Goal: Task Accomplishment & Management: Manage account settings

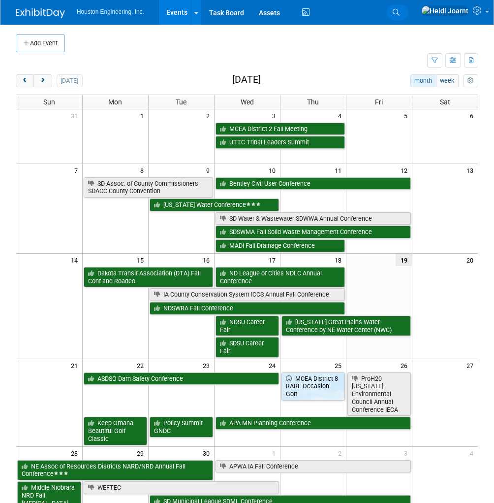
click at [409, 14] on link "Search" at bounding box center [398, 12] width 22 height 16
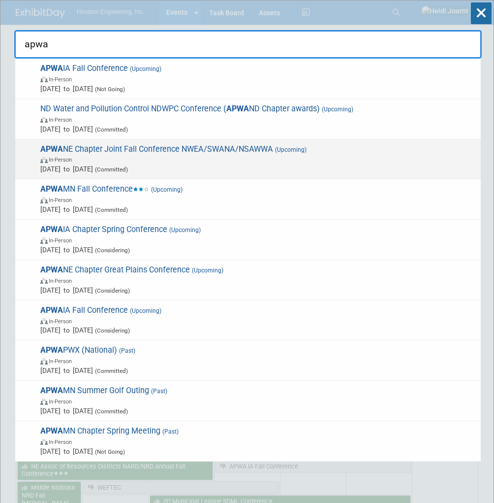
type input "apwa"
click at [145, 152] on span "APWA NE Chapter Joint Fall Conference NWEA/SWANA/NSAWWA (Upcoming) In-Person [D…" at bounding box center [256, 159] width 439 height 30
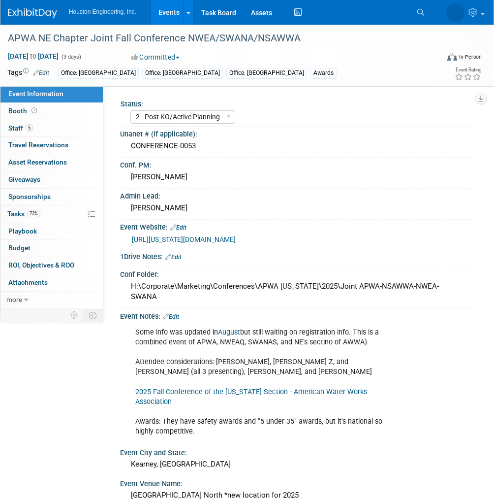
select select "2 - Post KO/Active Planning"
select select "Yes"
select select "Multi-sector/Any/All"
click at [51, 212] on link "73% Tasks 73%" at bounding box center [51, 214] width 102 height 17
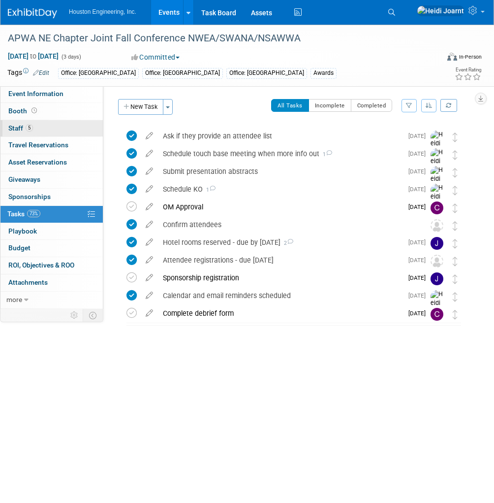
click at [53, 133] on link "5 Staff 5" at bounding box center [51, 128] width 102 height 17
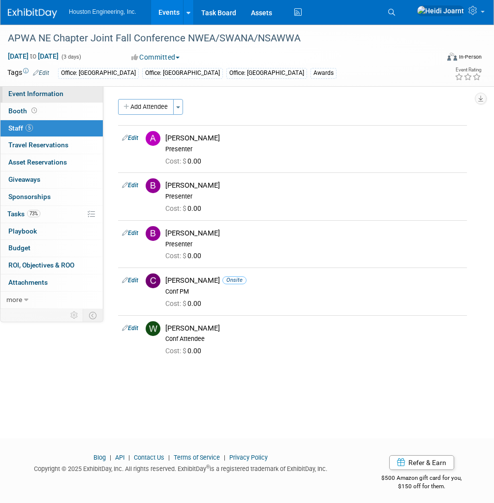
click at [60, 98] on link "Event Information" at bounding box center [51, 94] width 102 height 17
select select "2 - Post KO/Active Planning"
select select "Yes"
select select "Multi-sector/Any/All"
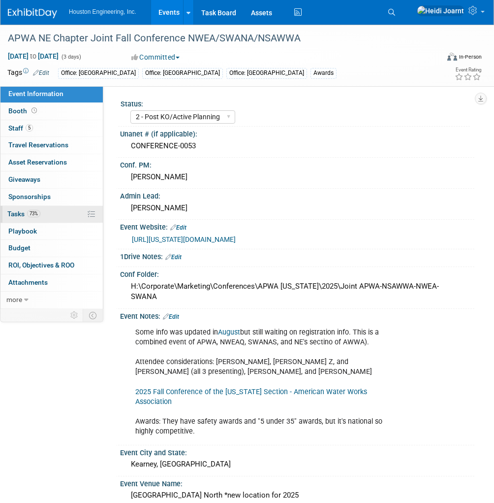
click at [55, 219] on link "73% Tasks 73%" at bounding box center [51, 214] width 102 height 17
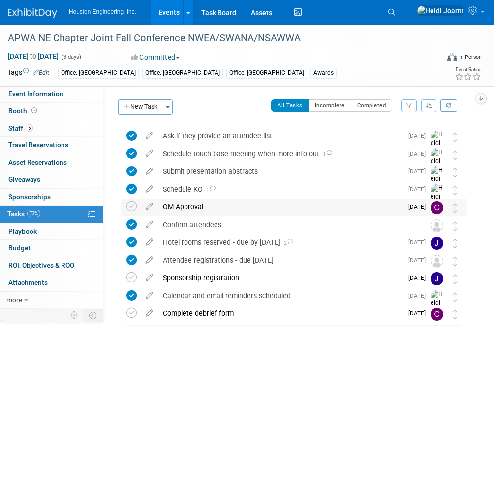
click at [440, 207] on img at bounding box center [437, 207] width 13 height 13
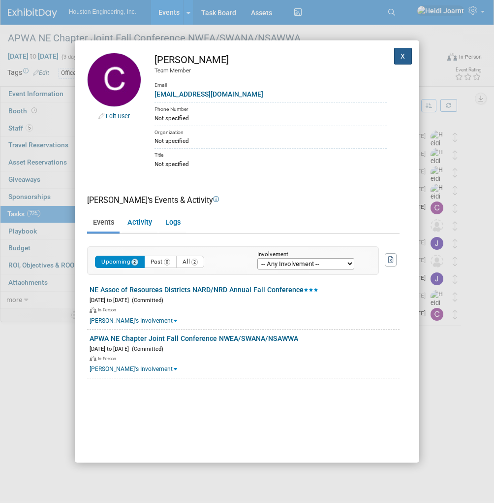
click at [398, 56] on button "X" at bounding box center [403, 56] width 18 height 17
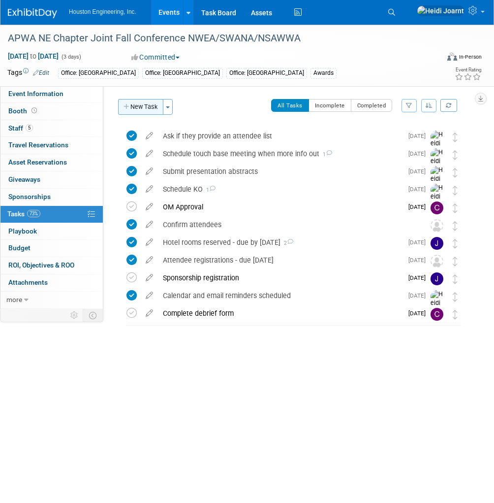
click at [144, 110] on button "New Task" at bounding box center [140, 107] width 45 height 16
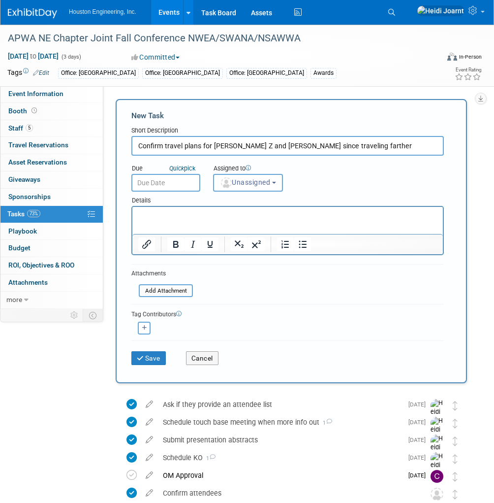
type input "Confirm travel plans for [PERSON_NAME] Z and [PERSON_NAME] since traveling fart…"
click at [329, 221] on html at bounding box center [287, 214] width 311 height 14
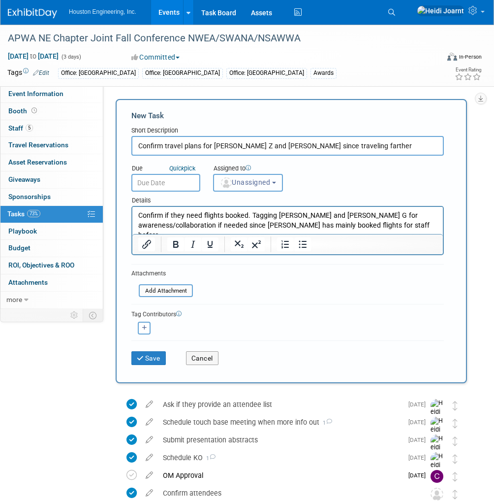
click at [246, 181] on span "Unassigned" at bounding box center [245, 182] width 50 height 8
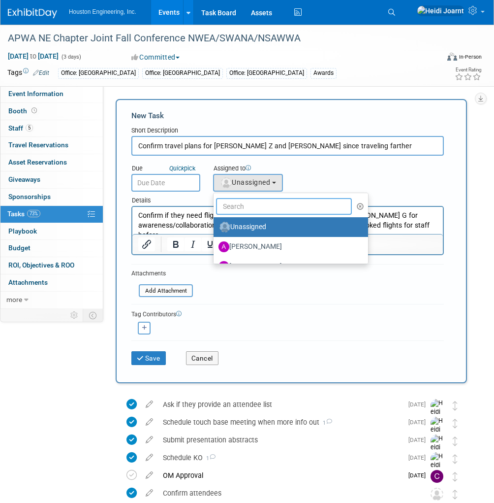
click at [250, 207] on input "text" at bounding box center [284, 206] width 136 height 17
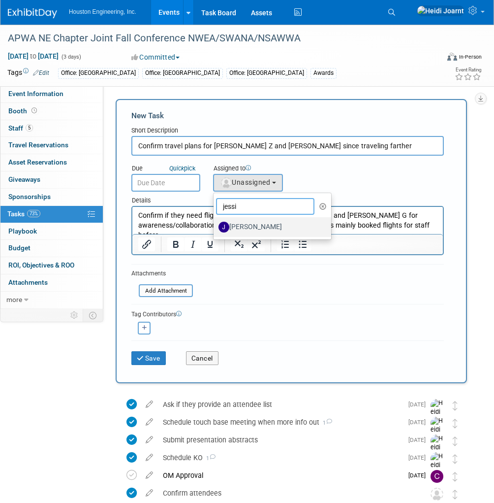
type input "jessi"
click at [275, 234] on link "[PERSON_NAME]" at bounding box center [273, 227] width 118 height 20
click at [274, 228] on label "[PERSON_NAME]" at bounding box center [270, 227] width 103 height 16
click at [215, 228] on input "[PERSON_NAME]" at bounding box center [212, 226] width 6 height 6
select select "fa151804-de92-4cec-a8ce-bf453f5438ea"
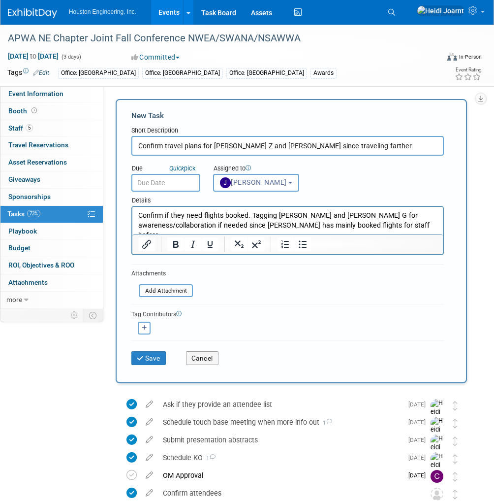
click at [182, 192] on input "text" at bounding box center [165, 183] width 69 height 18
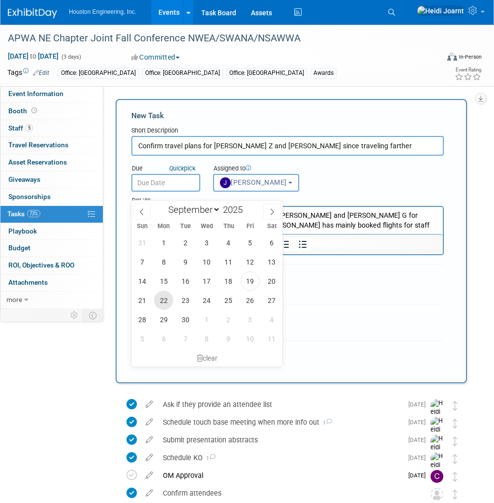
click at [158, 298] on span "22" at bounding box center [163, 299] width 19 height 19
type input "[DATE]"
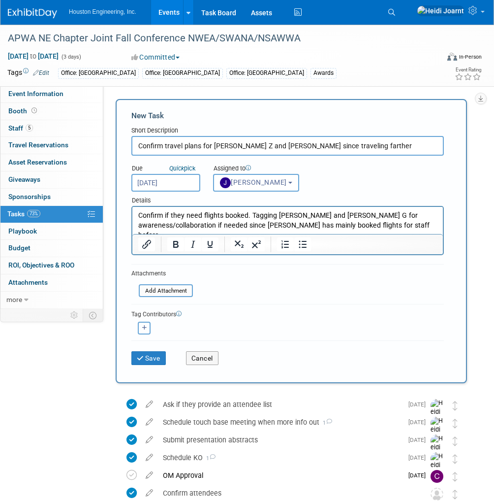
click at [148, 334] on button "button" at bounding box center [144, 327] width 13 height 13
select select
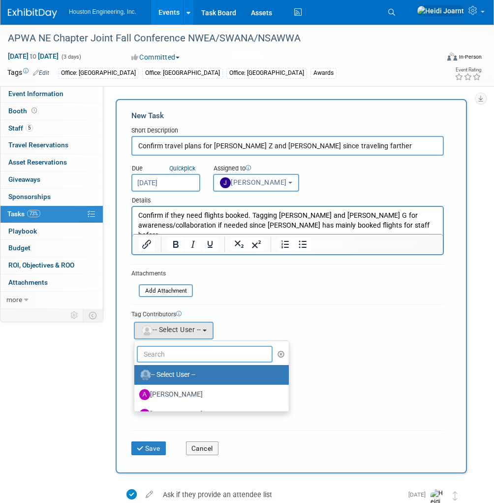
click at [174, 357] on input "text" at bounding box center [205, 354] width 136 height 17
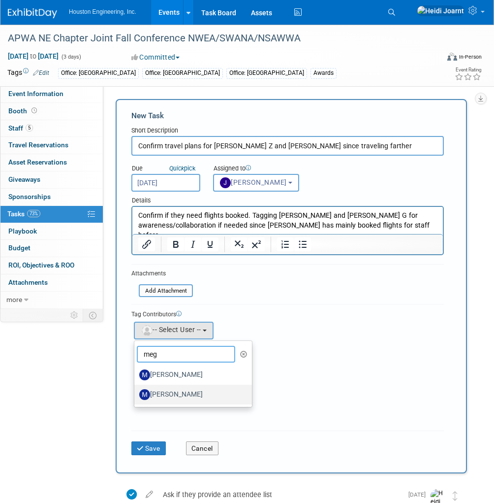
type input "meg"
click at [180, 400] on label "[PERSON_NAME]" at bounding box center [190, 394] width 103 height 16
click at [136, 396] on input "[PERSON_NAME]" at bounding box center [132, 393] width 6 height 6
select select "5a702636-0830-4081-99dc-cc147408eff4"
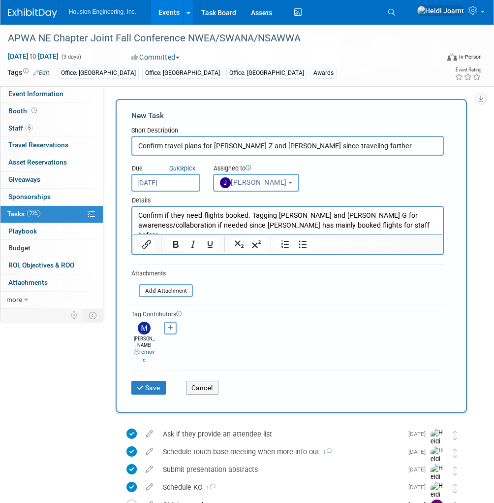
click at [179, 334] on div "<img src="[URL][DOMAIN_NAME]" style="width: 22px; height: 22px; border-radius: …" at bounding box center [171, 327] width 26 height 13
click at [170, 330] on icon "button" at bounding box center [170, 327] width 5 height 5
select select
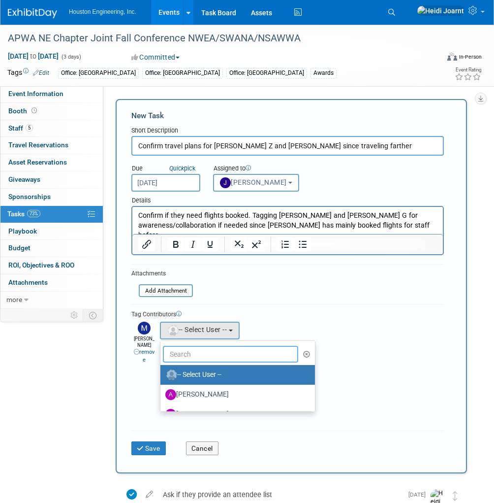
click at [201, 357] on input "text" at bounding box center [231, 354] width 136 height 17
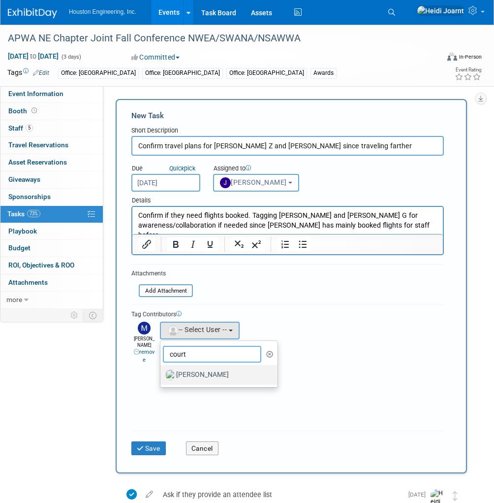
type input "court"
click at [211, 378] on label "[PERSON_NAME]" at bounding box center [216, 375] width 103 height 16
click at [162, 377] on input "[PERSON_NAME]" at bounding box center [159, 373] width 6 height 6
select select "60f40a7f-77ae-4a37-bf03-cdfd13c17c6d"
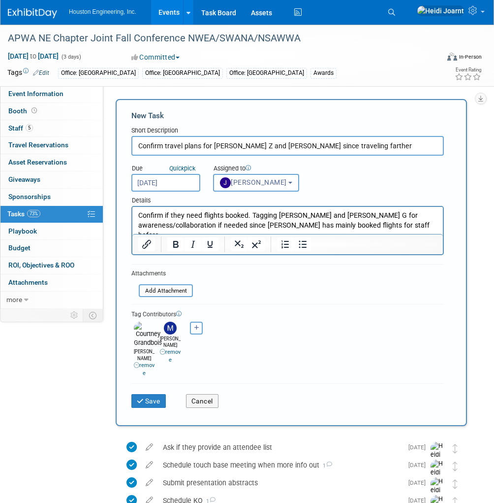
click at [194, 330] on icon "button" at bounding box center [196, 327] width 5 height 5
select select
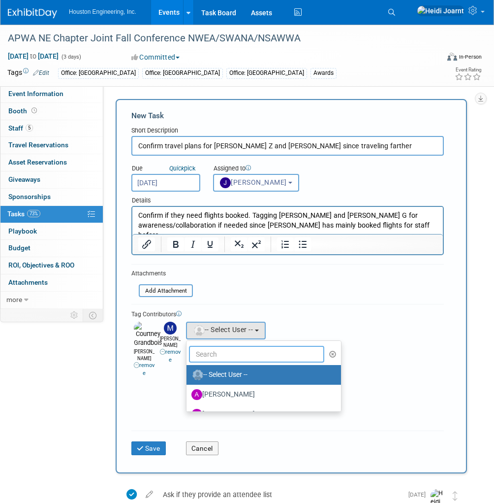
click at [217, 359] on input "text" at bounding box center [257, 354] width 136 height 17
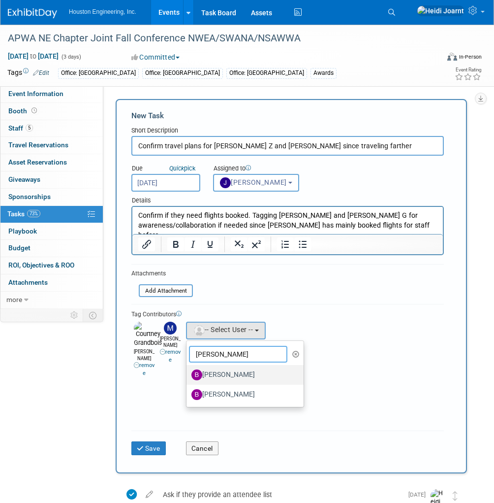
type input "[PERSON_NAME]"
click at [225, 383] on label "[PERSON_NAME]" at bounding box center [243, 375] width 103 height 16
click at [188, 377] on input "[PERSON_NAME]" at bounding box center [185, 373] width 6 height 6
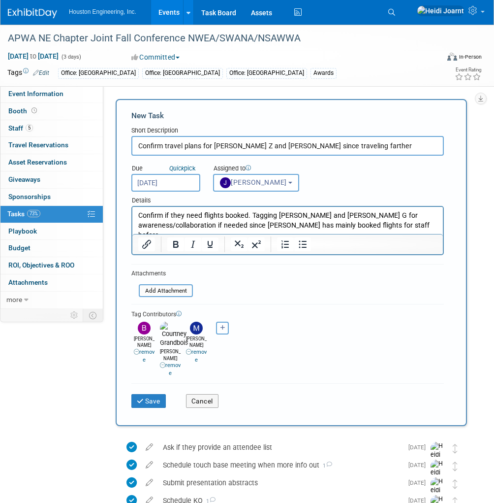
click at [222, 334] on button "button" at bounding box center [222, 327] width 13 height 13
select select
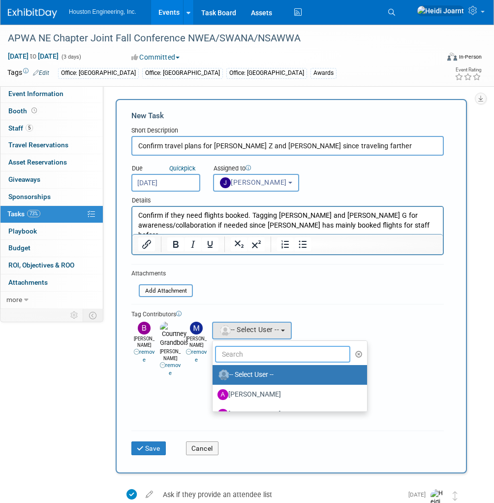
click at [231, 362] on input "text" at bounding box center [283, 354] width 136 height 17
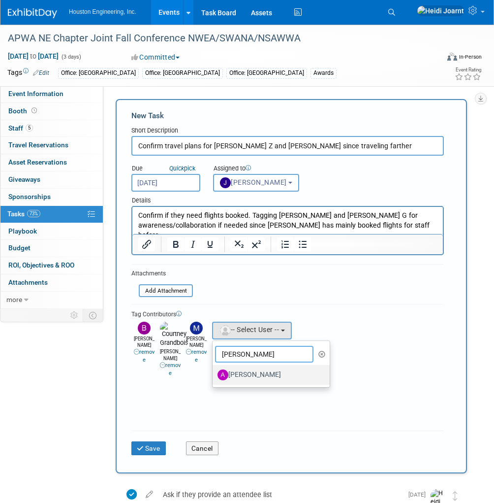
type input "[PERSON_NAME]"
click at [249, 383] on label "[PERSON_NAME]" at bounding box center [269, 375] width 103 height 16
click at [214, 377] on input "[PERSON_NAME]" at bounding box center [211, 373] width 6 height 6
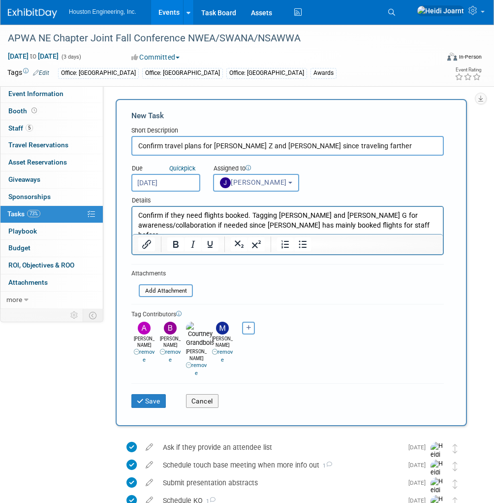
drag, startPoint x: 341, startPoint y: 144, endPoint x: 267, endPoint y: 148, distance: 74.0
click at [267, 148] on input "Confirm travel plans for [PERSON_NAME] Z and [PERSON_NAME] since traveling fart…" at bounding box center [287, 146] width 313 height 20
type input "Confirm travel plans for [PERSON_NAME] Z and [PERSON_NAME] (need flights)?"
click at [177, 211] on p "Confirm if they need flights booked. Tagging [PERSON_NAME] and [PERSON_NAME] G …" at bounding box center [287, 225] width 299 height 29
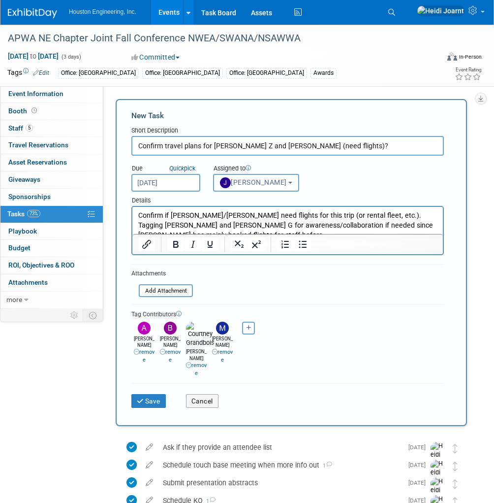
click at [437, 224] on p "Confirm if [PERSON_NAME]/[PERSON_NAME] need flights for this trip (or rental fl…" at bounding box center [287, 225] width 299 height 29
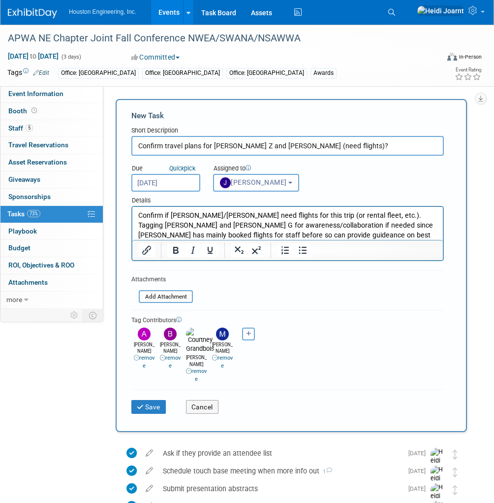
click at [158, 192] on input "[DATE]" at bounding box center [165, 183] width 69 height 18
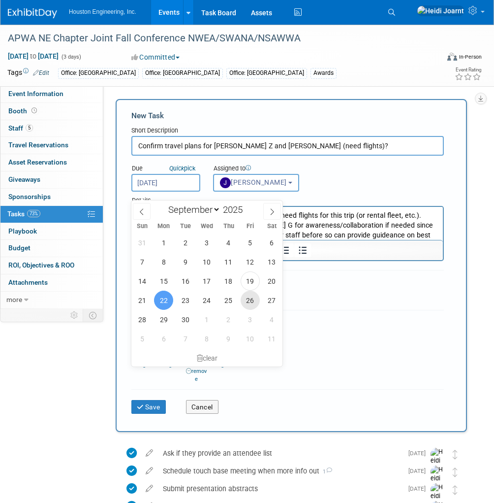
click at [245, 299] on span "26" at bounding box center [250, 299] width 19 height 19
type input "[DATE]"
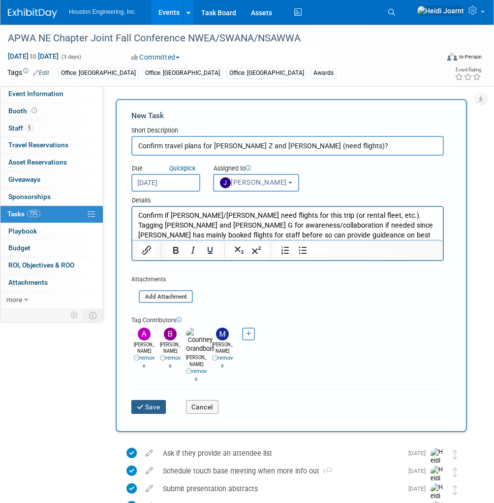
click at [151, 400] on button "Save" at bounding box center [148, 407] width 34 height 14
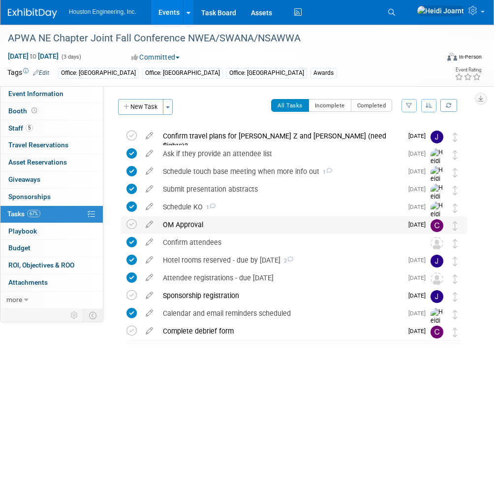
click at [225, 218] on div "OM Approval" at bounding box center [280, 224] width 245 height 17
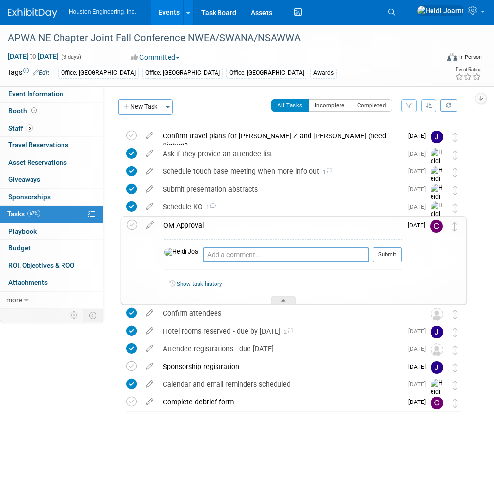
click at [225, 218] on div "OM Approval" at bounding box center [281, 225] width 244 height 17
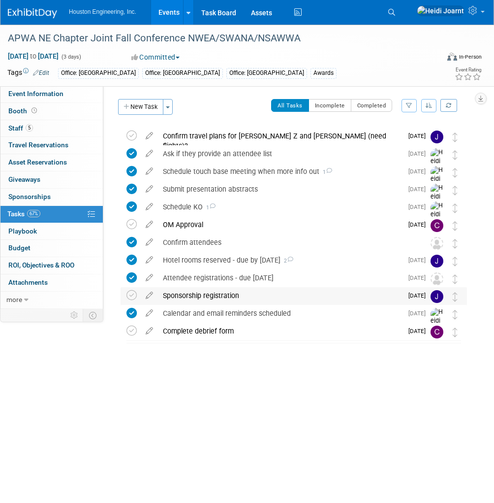
click at [255, 291] on div "Sponsorship registration" at bounding box center [280, 295] width 245 height 17
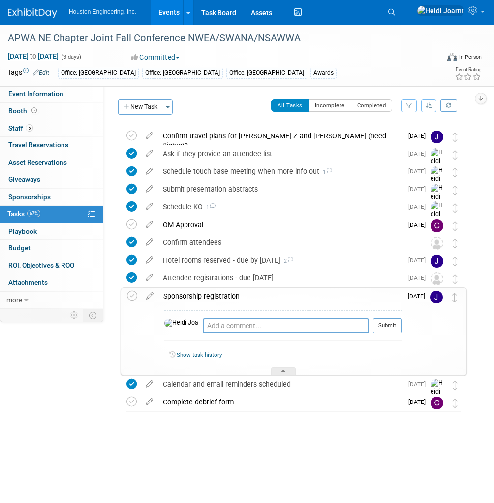
click at [255, 291] on div "Sponsorship registration" at bounding box center [281, 296] width 244 height 17
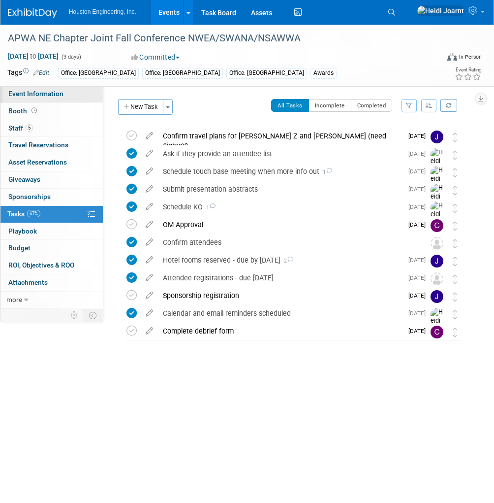
click at [44, 92] on span "Event Information" at bounding box center [35, 94] width 55 height 8
select select "2 - Post KO/Active Planning"
select select "Yes"
select select "Multi-sector/Any/All"
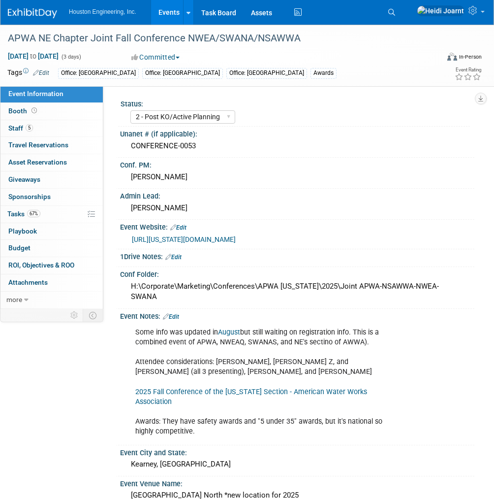
scroll to position [158, 0]
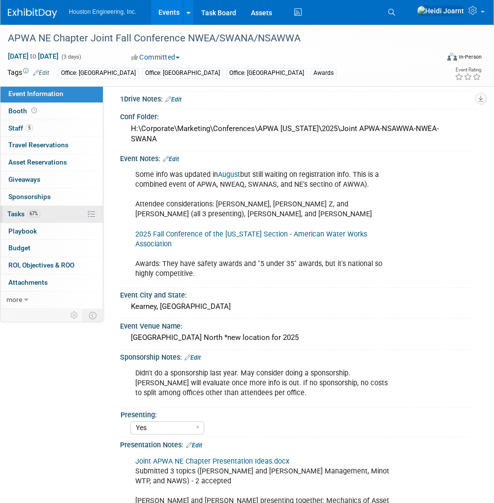
click at [64, 214] on link "67% Tasks 67%" at bounding box center [51, 214] width 102 height 17
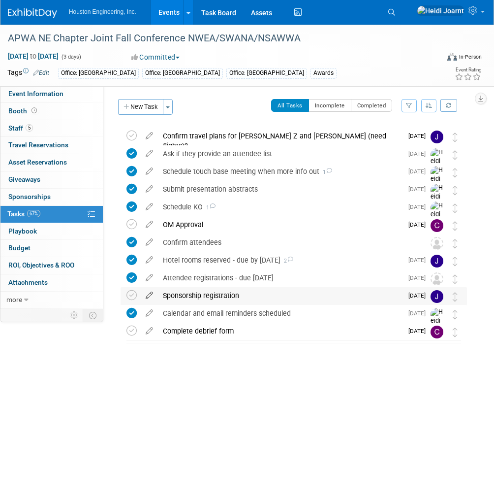
click at [148, 295] on icon at bounding box center [149, 293] width 17 height 12
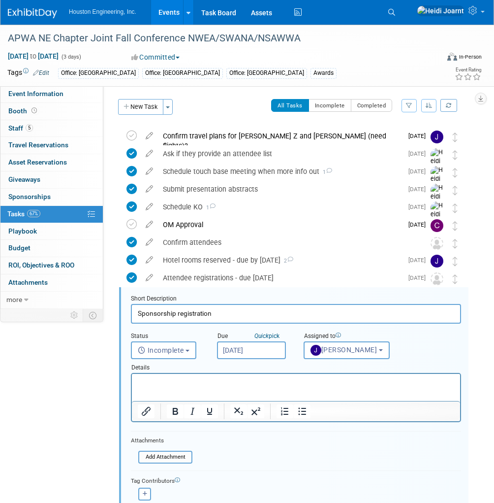
scroll to position [134, 0]
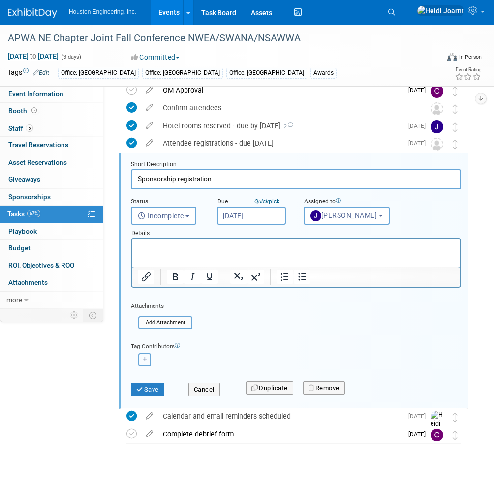
click at [144, 356] on icon "button" at bounding box center [145, 358] width 5 height 5
select select
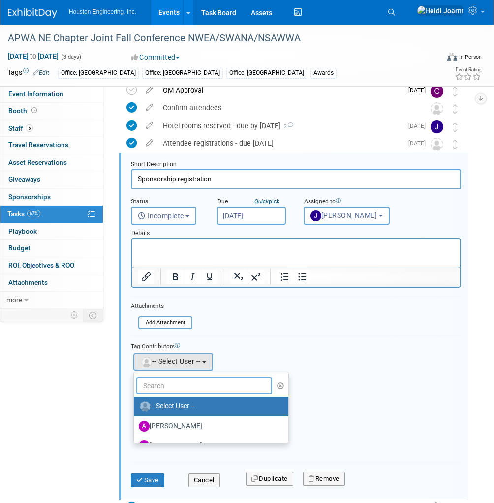
click at [161, 380] on input "text" at bounding box center [204, 385] width 136 height 17
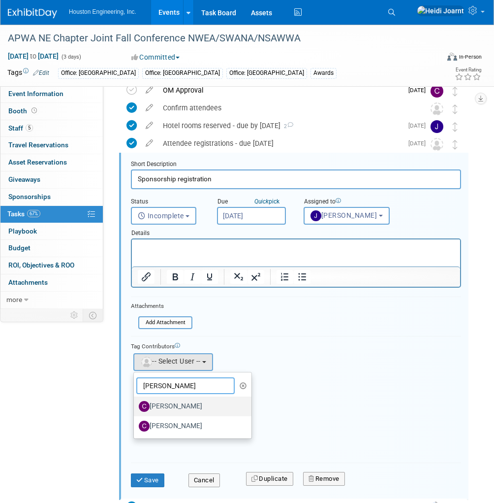
type input "[PERSON_NAME]"
click at [173, 401] on label "[PERSON_NAME]" at bounding box center [190, 406] width 103 height 16
click at [135, 402] on input "[PERSON_NAME]" at bounding box center [132, 405] width 6 height 6
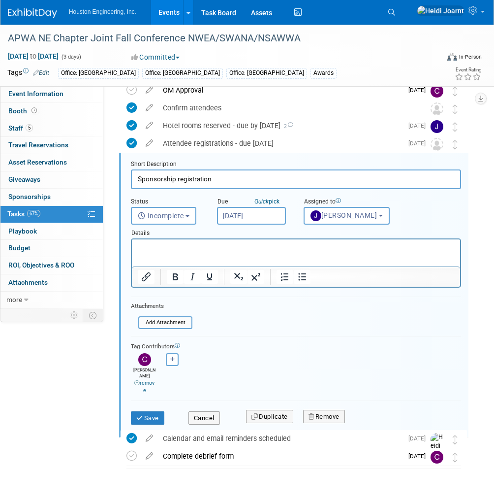
click at [186, 253] on html at bounding box center [296, 245] width 328 height 13
click at [194, 244] on p "[PERSON_NAME]" at bounding box center [296, 247] width 317 height 9
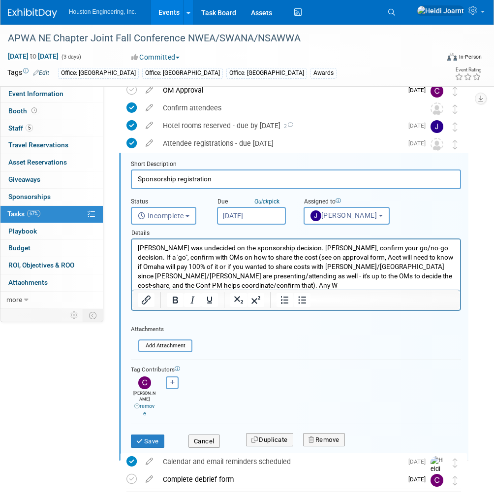
scroll to position [0, 0]
click at [432, 277] on p "[PERSON_NAME] was undecided on the sponsorship decision. [PERSON_NAME], confirm…" at bounding box center [296, 266] width 317 height 47
drag, startPoint x: 432, startPoint y: 277, endPoint x: 257, endPoint y: 264, distance: 175.7
click at [257, 264] on p "[PERSON_NAME] was undecided on the sponsorship decision. [PERSON_NAME], confirm…" at bounding box center [296, 271] width 317 height 56
click at [245, 258] on p "[PERSON_NAME] was undecided on the sponsorship decision. [PERSON_NAME], confirm…" at bounding box center [296, 271] width 317 height 56
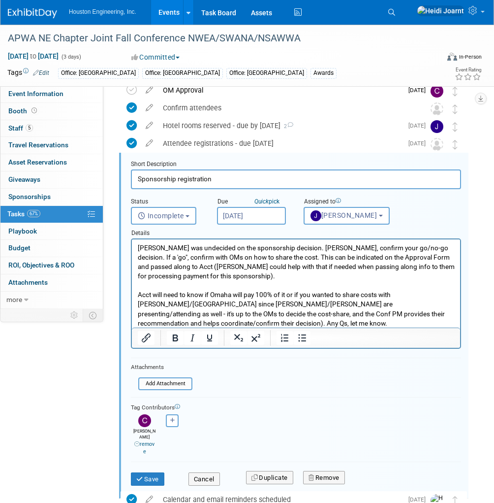
click at [138, 249] on p "[PERSON_NAME] was undecided on the sponsorship decision. [PERSON_NAME], confirm…" at bounding box center [296, 261] width 317 height 37
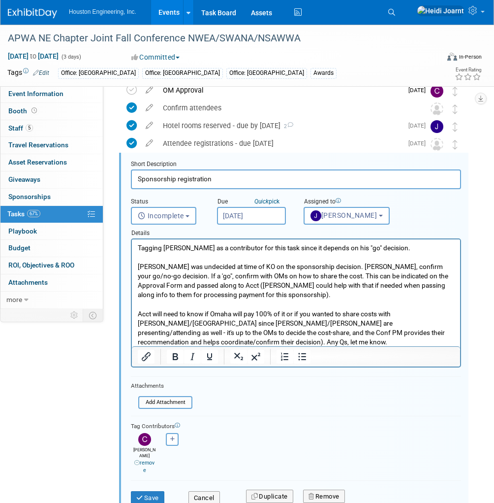
click at [442, 266] on p "[PERSON_NAME] was undecided at time of KO on the sponsorship decision. [PERSON_…" at bounding box center [296, 280] width 317 height 37
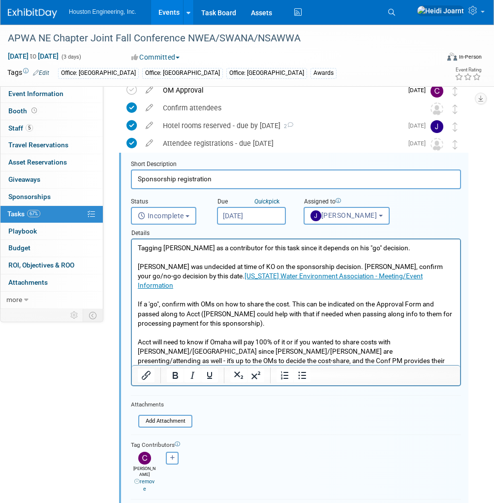
click at [247, 299] on p "If a 'go", confirm with OMs on how to share the cost. This can be indicated on …" at bounding box center [296, 313] width 317 height 28
drag, startPoint x: 288, startPoint y: 294, endPoint x: 225, endPoint y: 292, distance: 63.0
click at [225, 299] on p "If a 'go", confirm with OMs on how to share the cost. This can be indicated on …" at bounding box center [296, 313] width 317 height 28
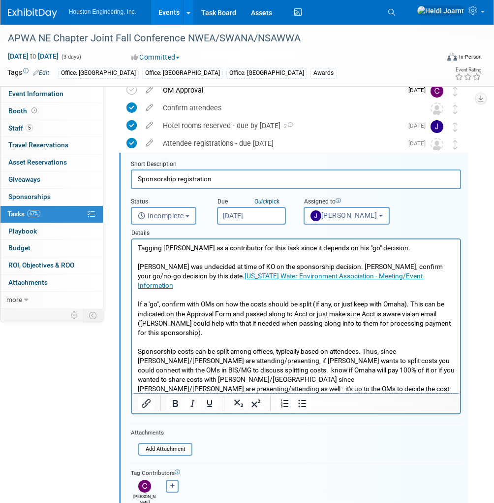
click at [292, 378] on p "Sponsorship costs can be split among offices, typically based on attendees. Thu…" at bounding box center [296, 380] width 317 height 66
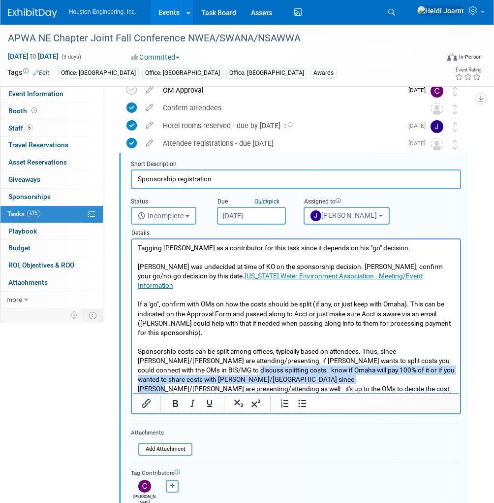
drag, startPoint x: 305, startPoint y: 371, endPoint x: 188, endPoint y: 360, distance: 117.6
click at [188, 360] on p "Sponsorship costs can be split among offices, typically based on attendees. Thu…" at bounding box center [296, 380] width 317 height 66
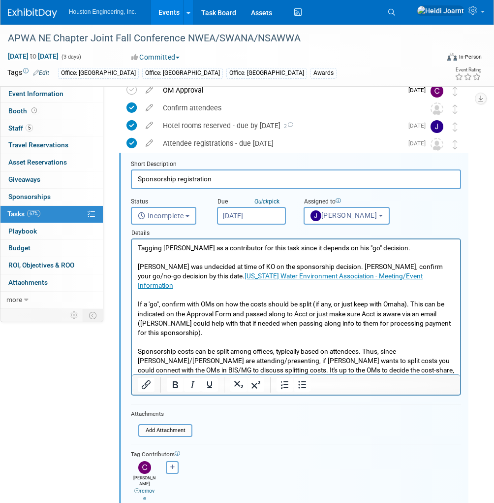
click at [194, 361] on p "Sponsorship costs can be split among offices, typically based on attendees. Thu…" at bounding box center [296, 370] width 317 height 47
click at [256, 361] on p "Sponsorship costs can be split among offices, typically based on attendees. Thu…" at bounding box center [296, 370] width 317 height 47
drag, startPoint x: 328, startPoint y: 360, endPoint x: 184, endPoint y: 358, distance: 144.8
click at [184, 358] on p "Sponsorship costs can be split among offices, typically based on attendees. Thu…" at bounding box center [296, 370] width 317 height 47
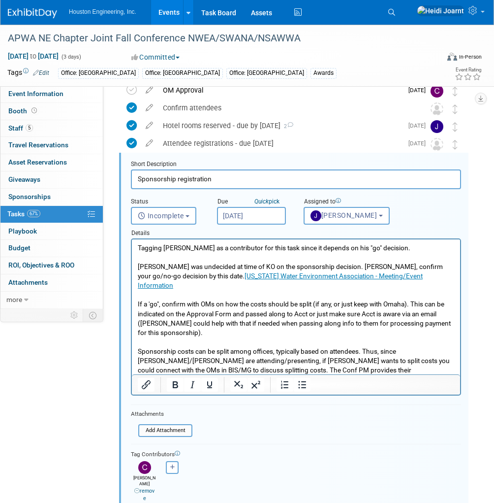
click at [243, 360] on p "Sponsorship costs can be split among offices, typically based on attendees. Thu…" at bounding box center [296, 365] width 317 height 37
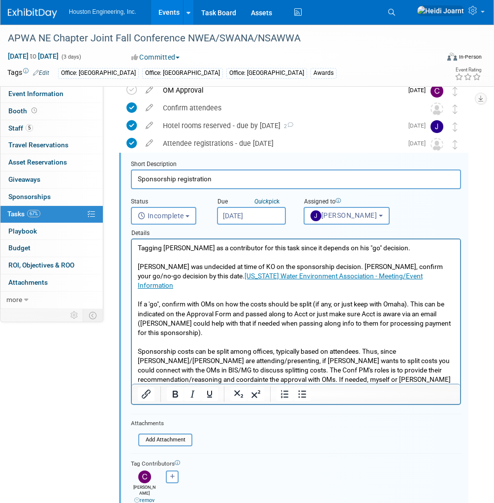
click at [349, 265] on p "[PERSON_NAME] was undecided at time of KO on the sponsorship decision. [PERSON_…" at bounding box center [296, 276] width 317 height 28
click at [192, 276] on p "[PERSON_NAME] was undecided at time of KO on the sponsorship decision. [PERSON_…" at bounding box center [296, 276] width 317 height 28
click at [407, 299] on p "If a 'go", confirm with OMs on how the costs should be split (if any, or just k…" at bounding box center [296, 317] width 317 height 37
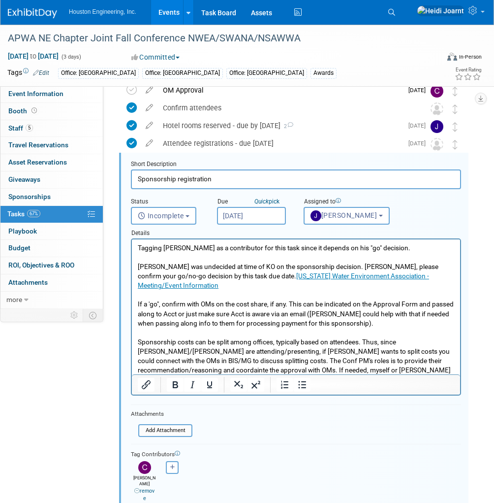
click at [179, 351] on p "Sponsorship costs can be split among offices, typically based on attendees. Thu…" at bounding box center [296, 365] width 317 height 56
click at [194, 359] on p "Sponsorship costs can be split among offices, typically based on attendees. Thu…" at bounding box center [296, 365] width 317 height 56
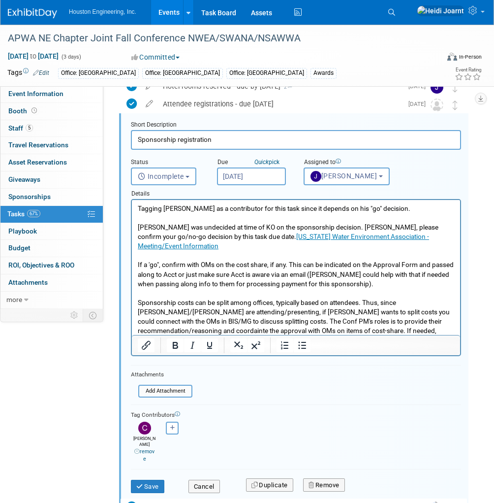
scroll to position [253, 0]
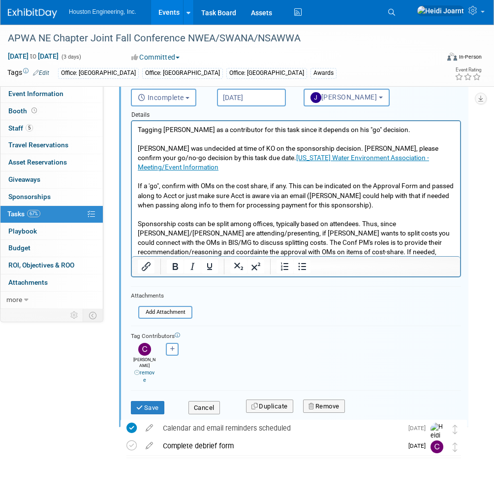
click at [266, 242] on p "Sponsorship costs can be split among offices, typically based on attendees. Thu…" at bounding box center [296, 247] width 317 height 56
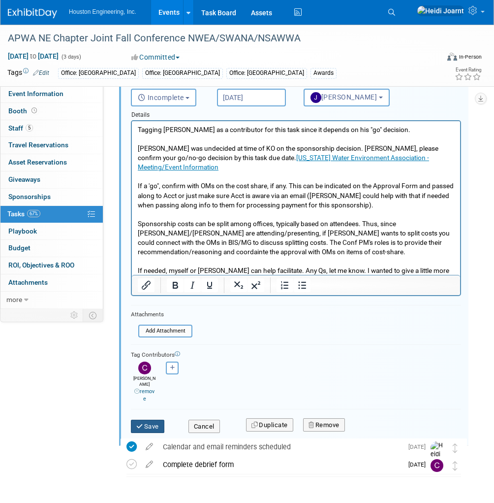
click at [154, 419] on button "Save" at bounding box center [147, 426] width 33 height 14
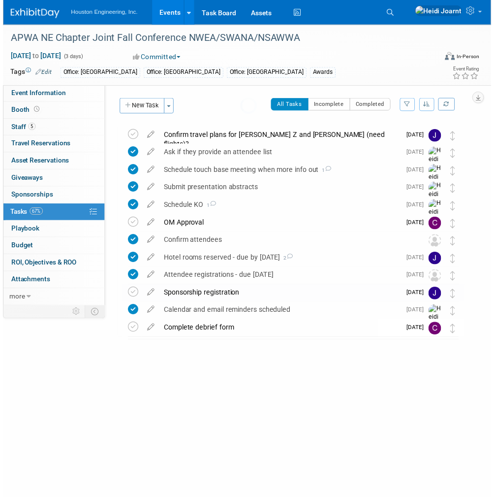
scroll to position [0, 0]
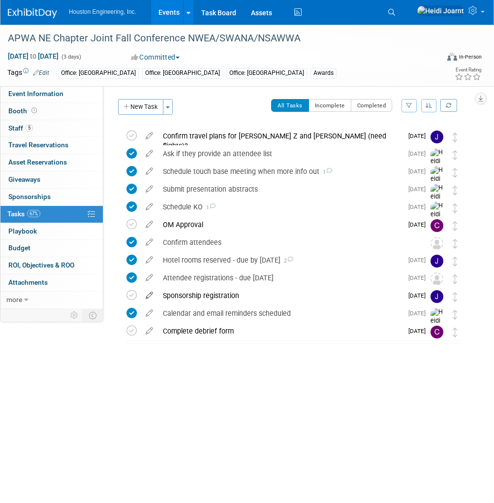
click at [150, 295] on icon at bounding box center [149, 293] width 17 height 12
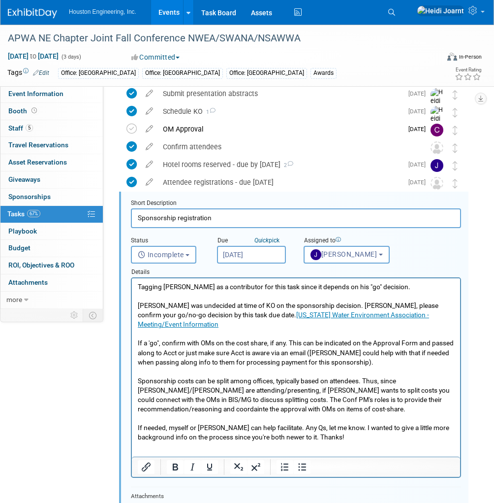
scroll to position [143, 0]
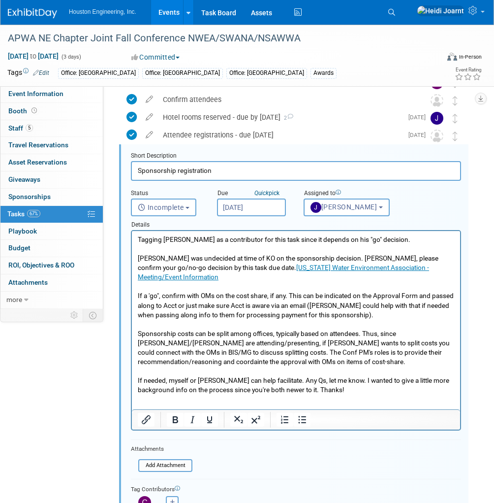
click at [256, 203] on input "[DATE]" at bounding box center [251, 207] width 69 height 18
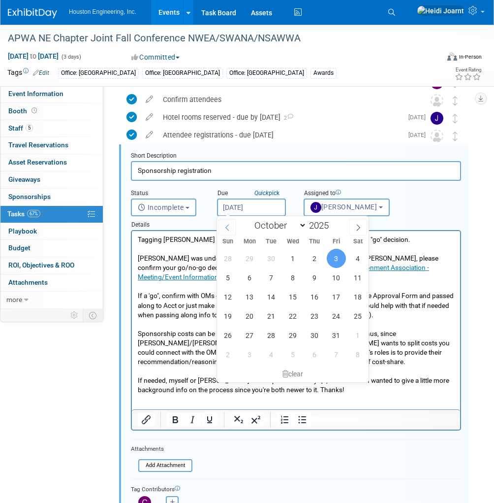
click at [231, 227] on span at bounding box center [228, 227] width 18 height 17
select select "8"
click at [186, 288] on p "Tagging [PERSON_NAME] as a contributor for this task since it depends on his "g…" at bounding box center [296, 315] width 317 height 160
click at [316, 334] on span "2" at bounding box center [314, 334] width 19 height 19
type input "[DATE]"
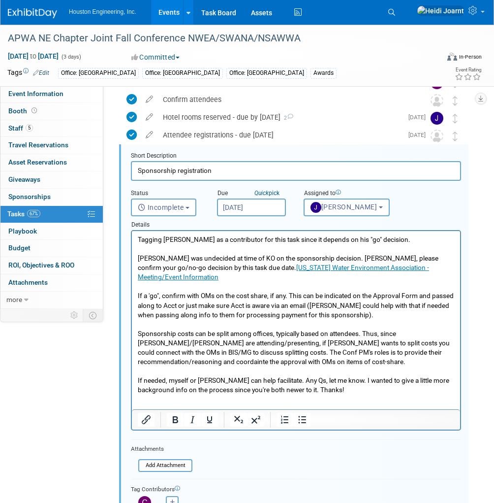
scroll to position [261, 0]
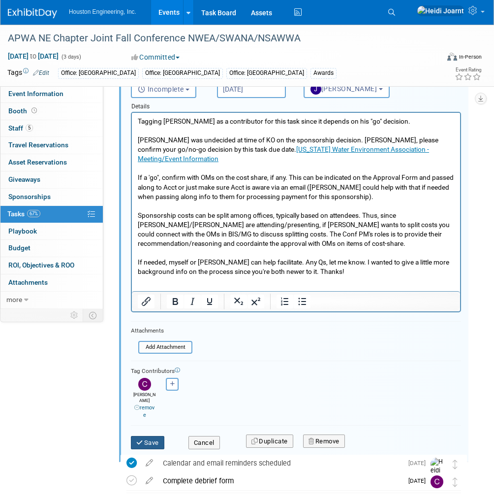
click at [152, 436] on button "Save" at bounding box center [147, 443] width 33 height 14
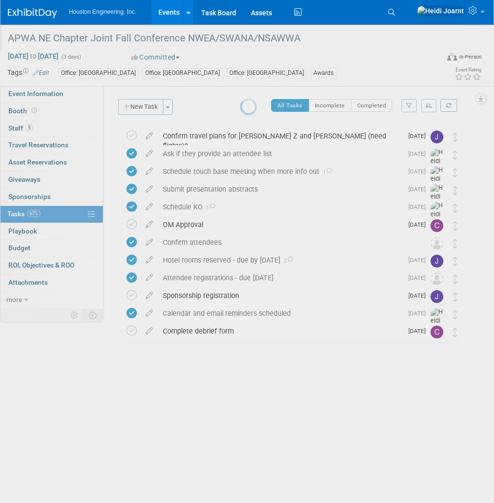
scroll to position [0, 0]
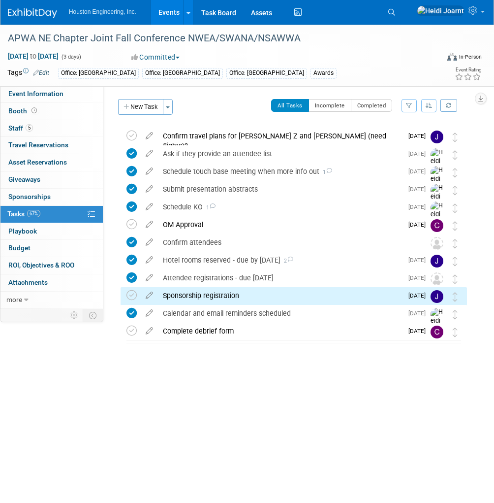
click at [169, 14] on link "Events" at bounding box center [169, 12] width 36 height 25
